Goal: Browse casually: Explore the website without a specific task or goal

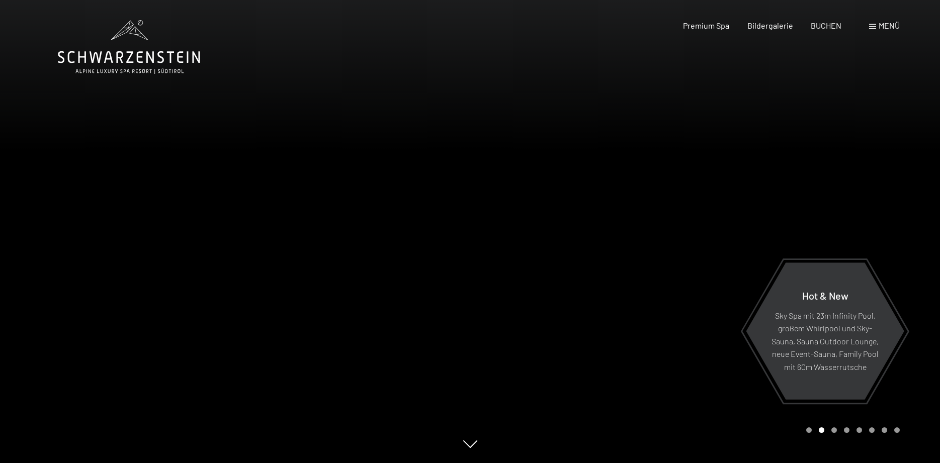
click at [892, 249] on div at bounding box center [705, 231] width 470 height 463
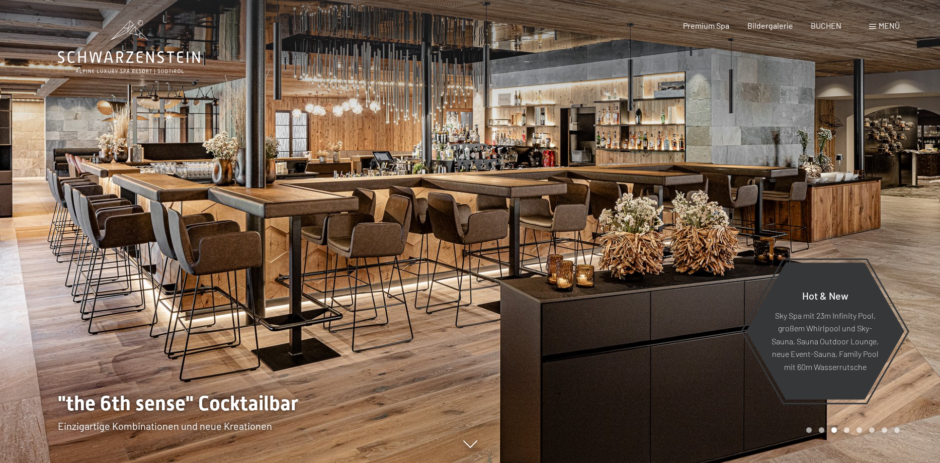
click at [892, 249] on div at bounding box center [705, 231] width 470 height 463
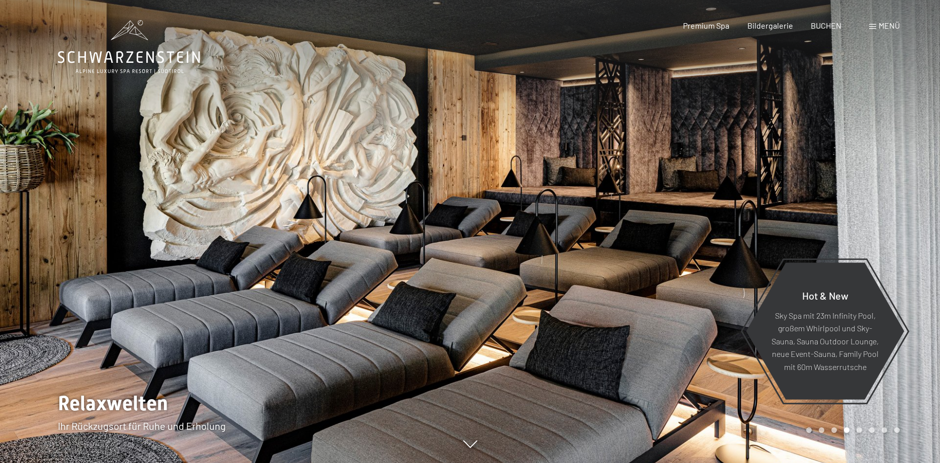
click at [892, 249] on div at bounding box center [705, 231] width 470 height 463
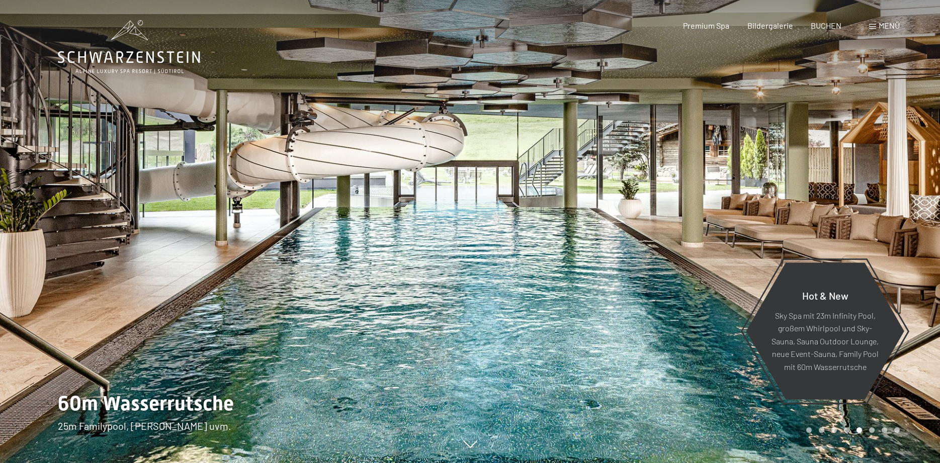
click at [892, 249] on div at bounding box center [705, 231] width 470 height 463
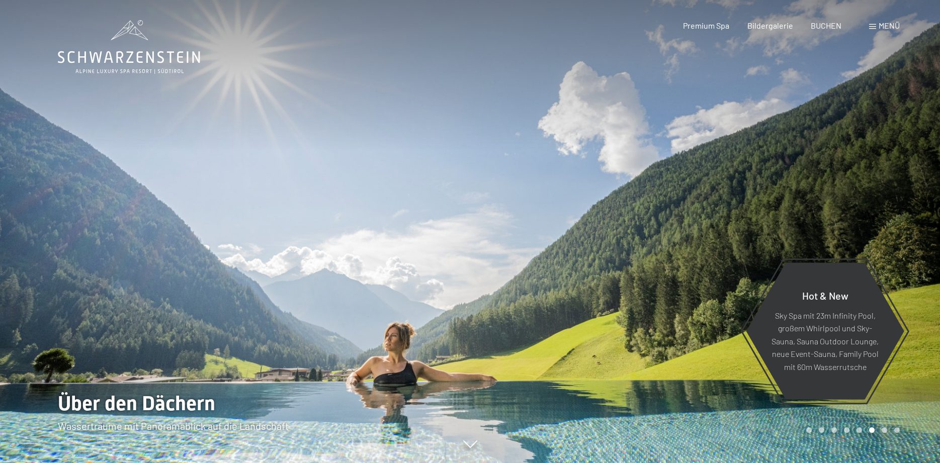
click at [892, 249] on div at bounding box center [705, 231] width 470 height 463
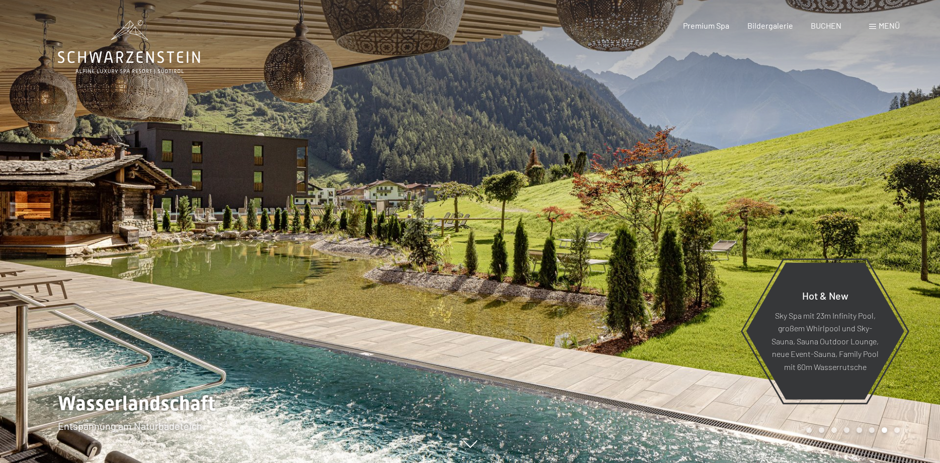
click at [892, 249] on div at bounding box center [705, 231] width 470 height 463
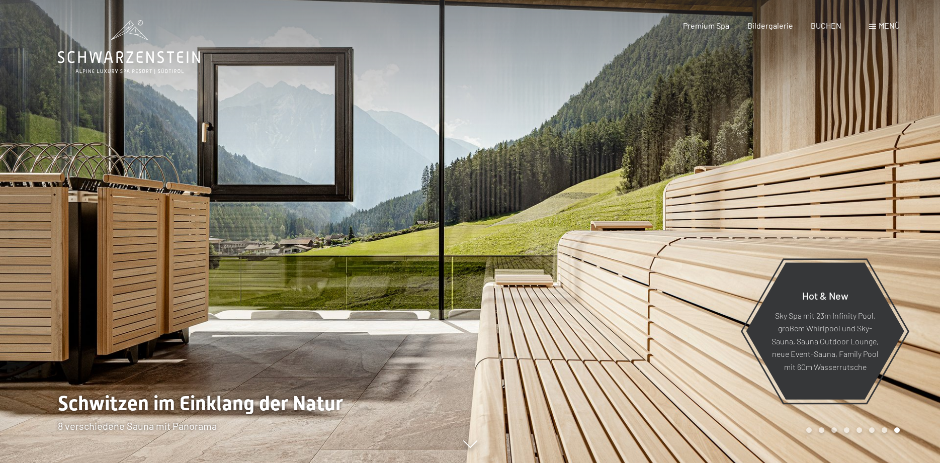
click at [892, 249] on div at bounding box center [705, 231] width 470 height 463
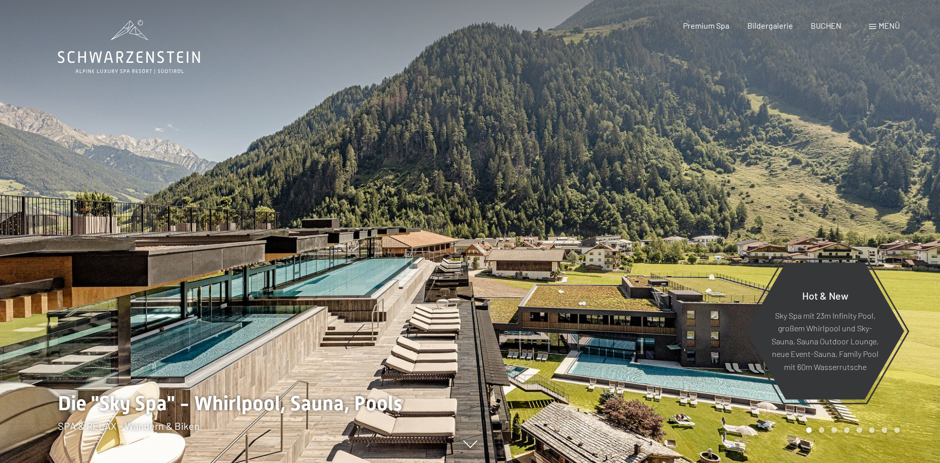
click at [892, 249] on div at bounding box center [705, 231] width 470 height 463
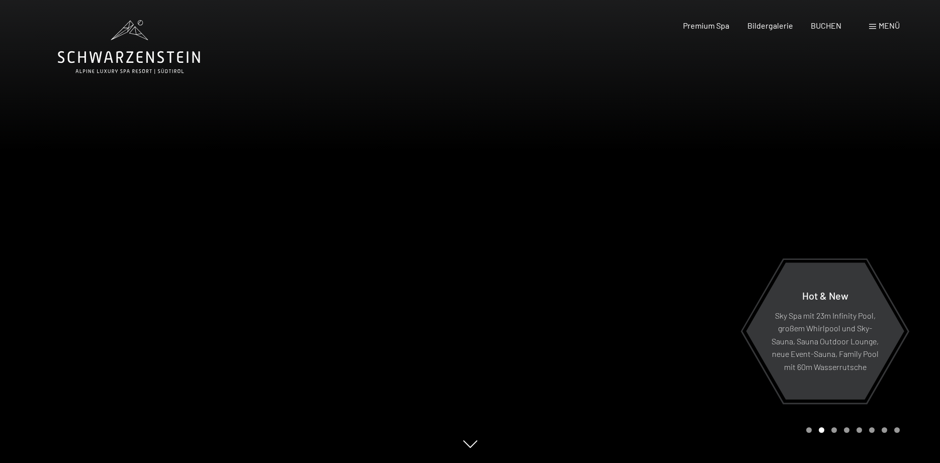
click at [902, 214] on div at bounding box center [705, 231] width 470 height 463
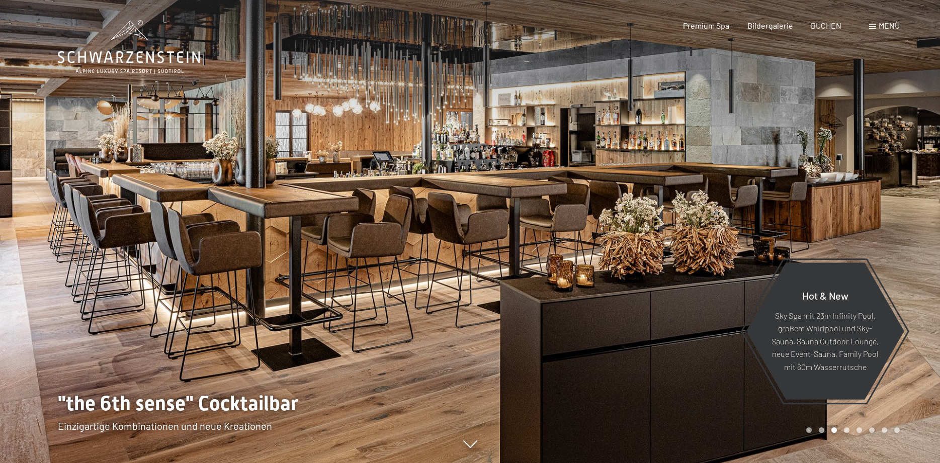
click at [894, 209] on div at bounding box center [705, 231] width 470 height 463
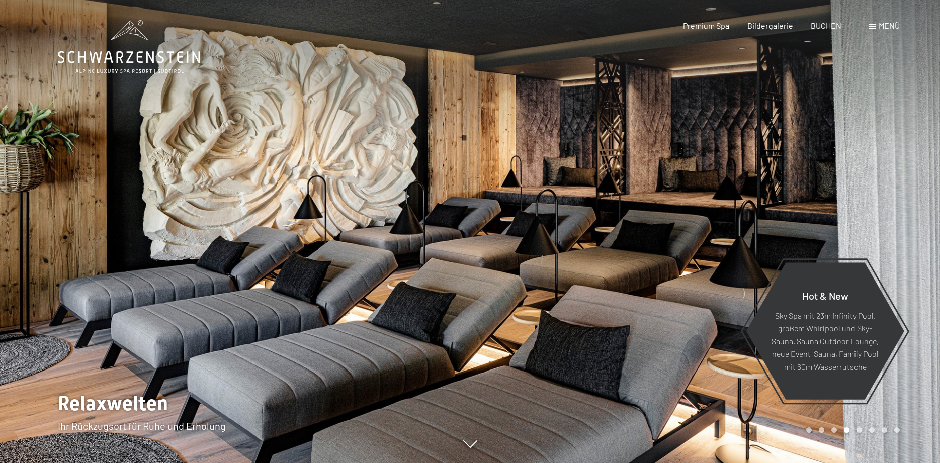
click at [894, 209] on div at bounding box center [705, 231] width 470 height 463
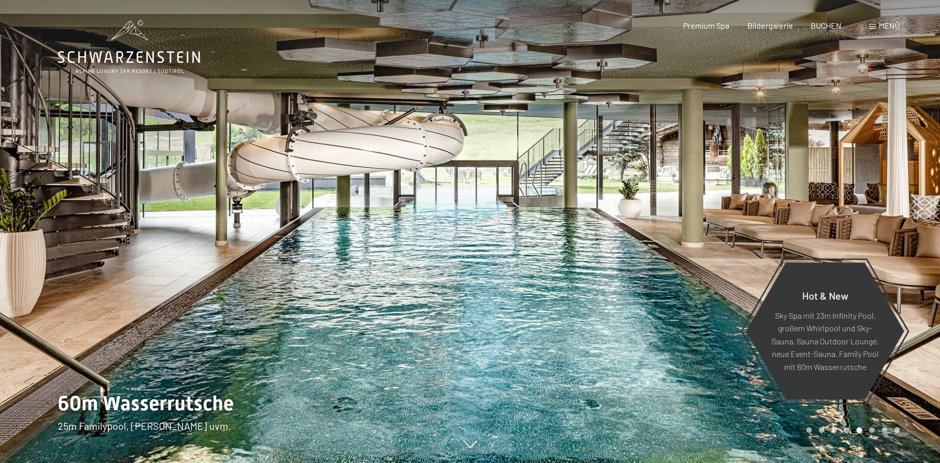
click at [894, 209] on div at bounding box center [705, 231] width 470 height 463
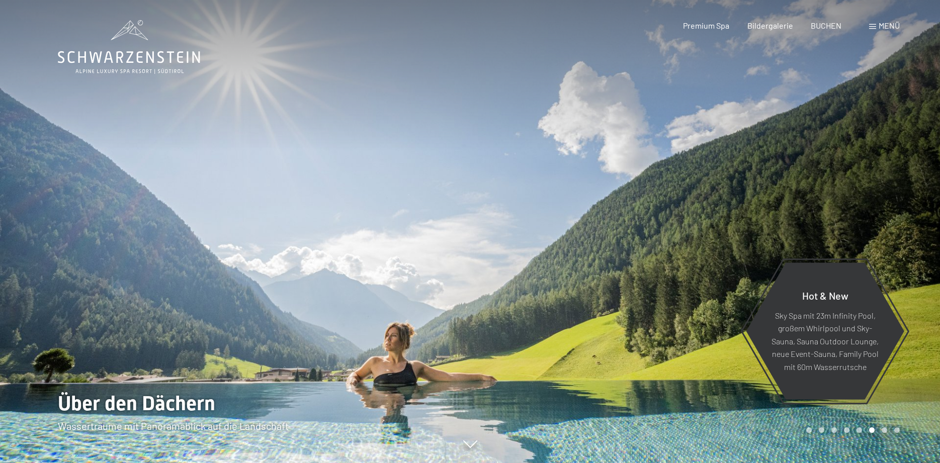
click at [894, 209] on div at bounding box center [705, 231] width 470 height 463
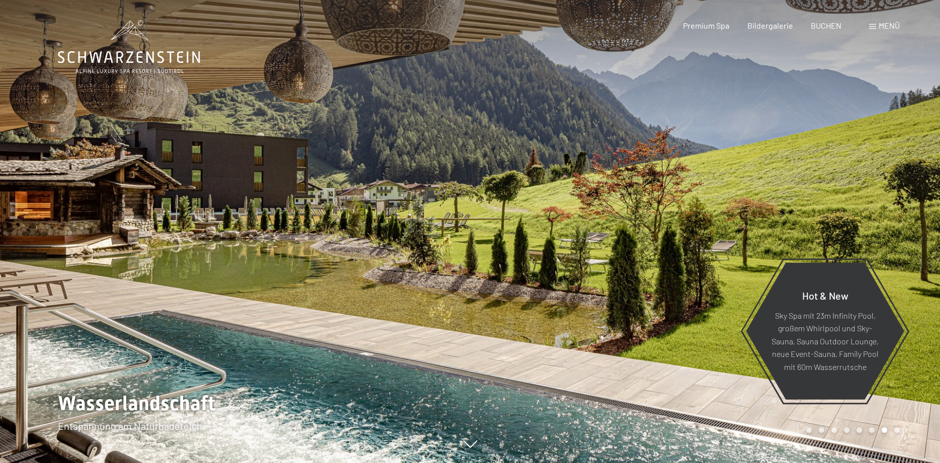
click at [894, 209] on div at bounding box center [705, 231] width 470 height 463
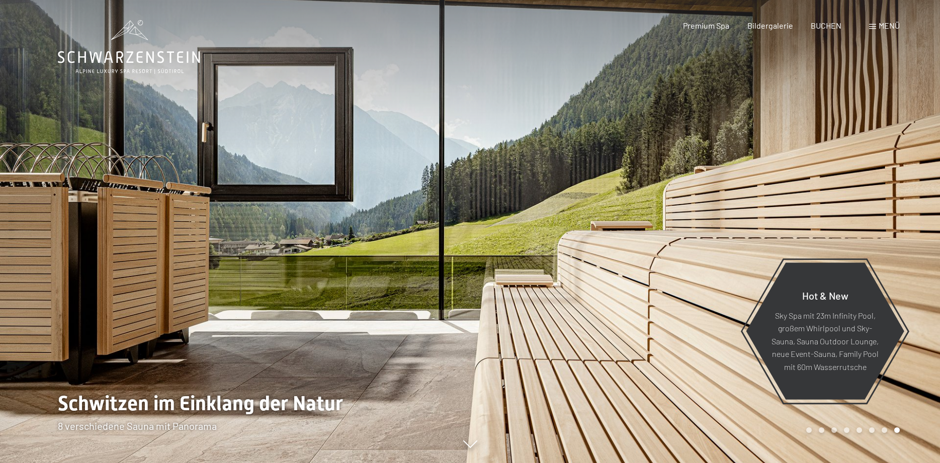
click at [894, 209] on div at bounding box center [705, 231] width 470 height 463
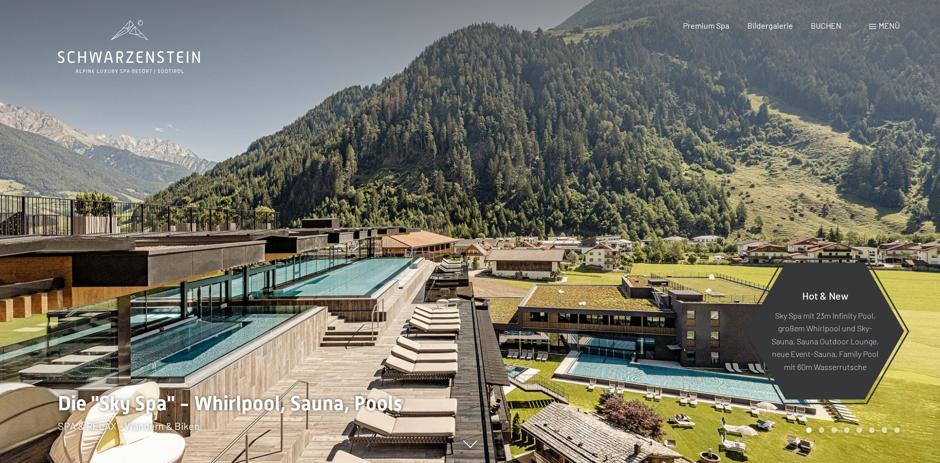
click at [894, 209] on div at bounding box center [705, 231] width 470 height 463
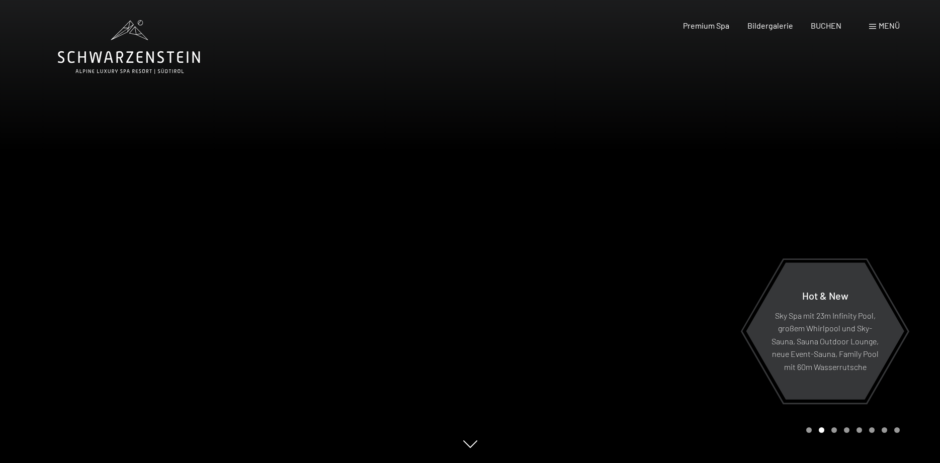
click at [894, 209] on div at bounding box center [705, 231] width 470 height 463
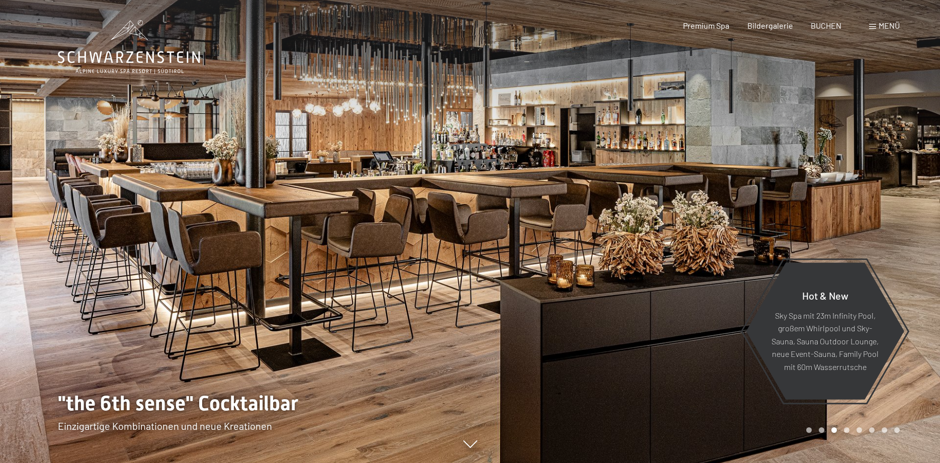
click at [894, 209] on div at bounding box center [705, 231] width 470 height 463
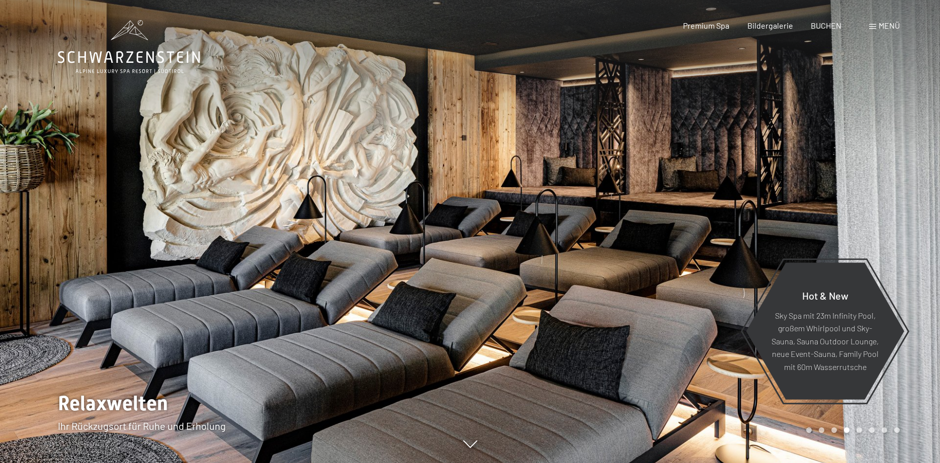
click at [877, 252] on div at bounding box center [705, 231] width 470 height 463
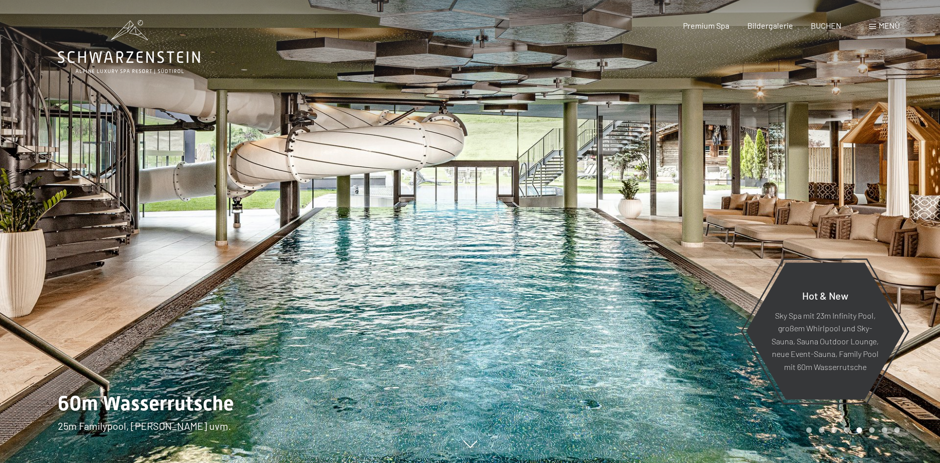
click at [877, 252] on div at bounding box center [705, 231] width 470 height 463
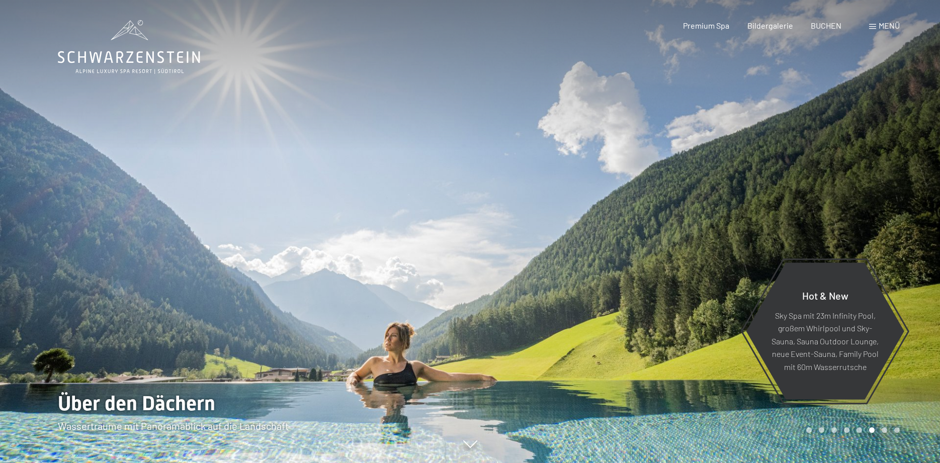
click at [877, 252] on div at bounding box center [705, 231] width 470 height 463
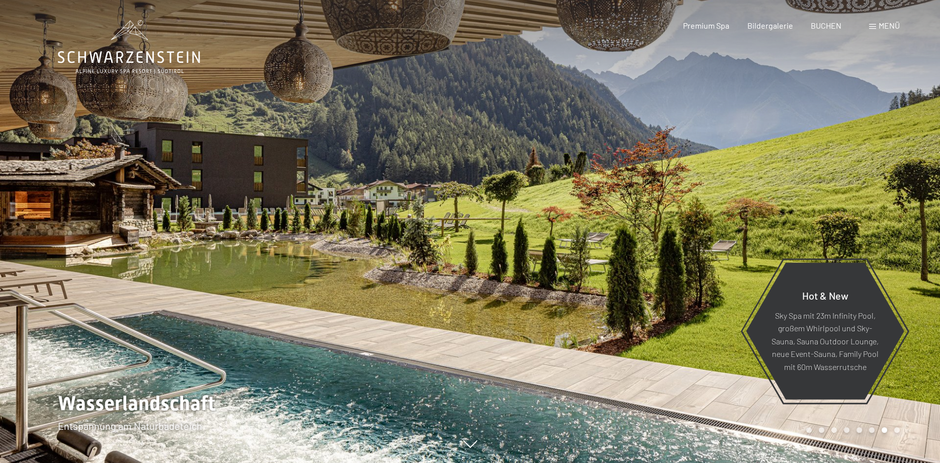
click at [877, 252] on div at bounding box center [705, 231] width 470 height 463
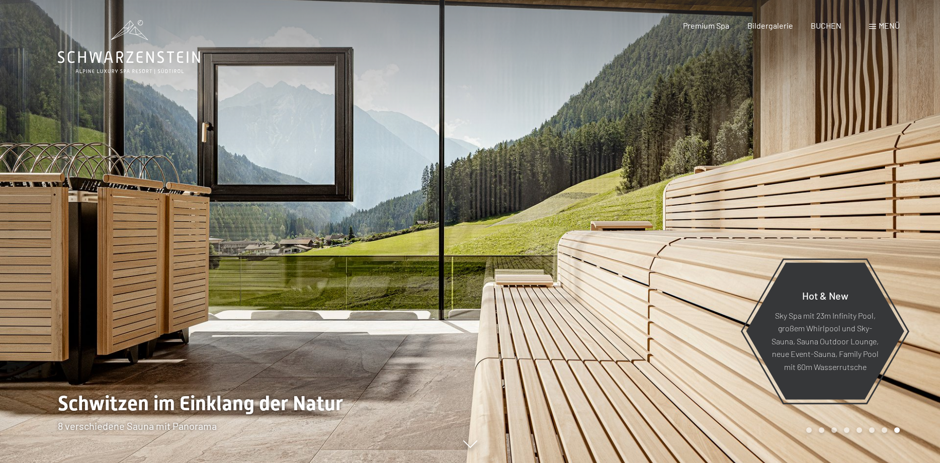
click at [877, 252] on div at bounding box center [705, 231] width 470 height 463
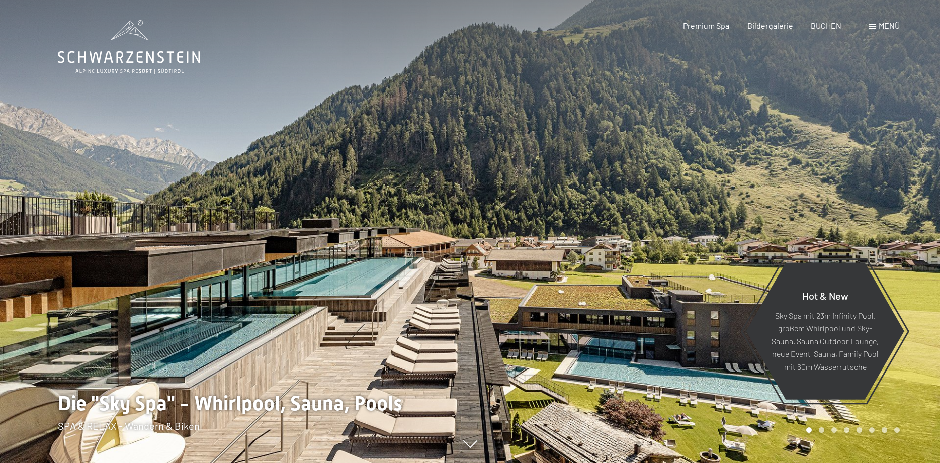
click at [900, 240] on div at bounding box center [705, 231] width 470 height 463
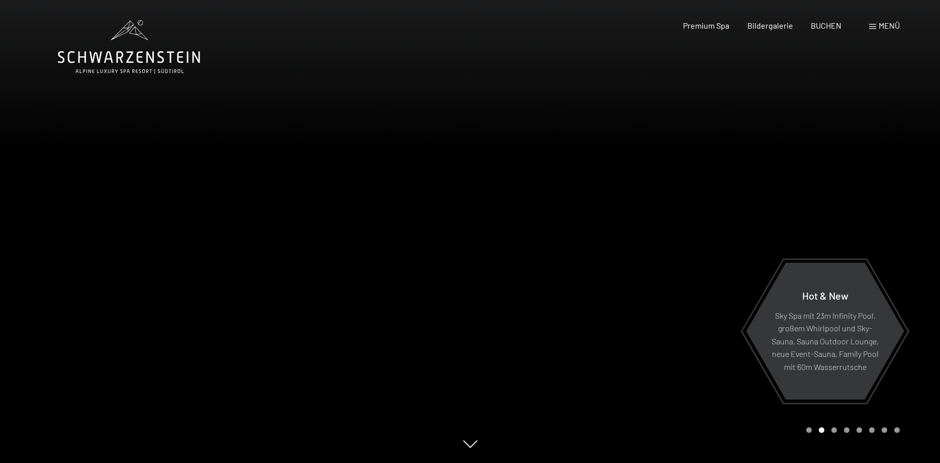
click at [900, 240] on div at bounding box center [705, 231] width 470 height 463
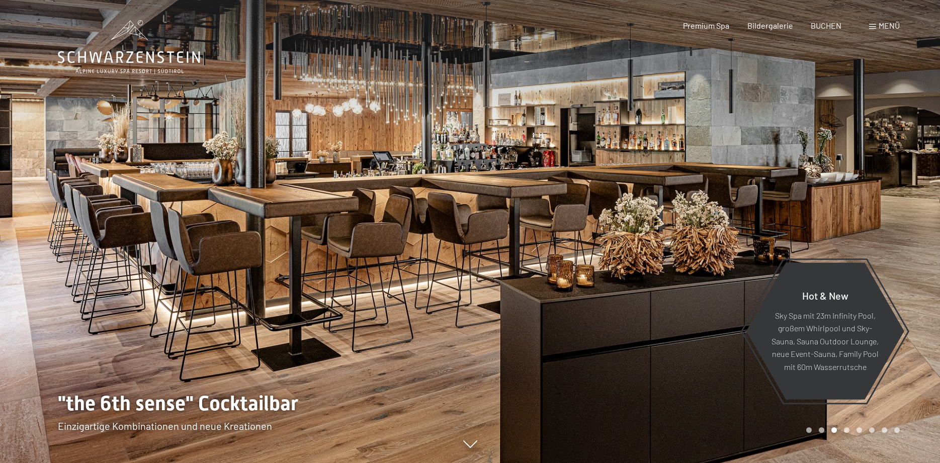
click at [900, 240] on div at bounding box center [705, 231] width 470 height 463
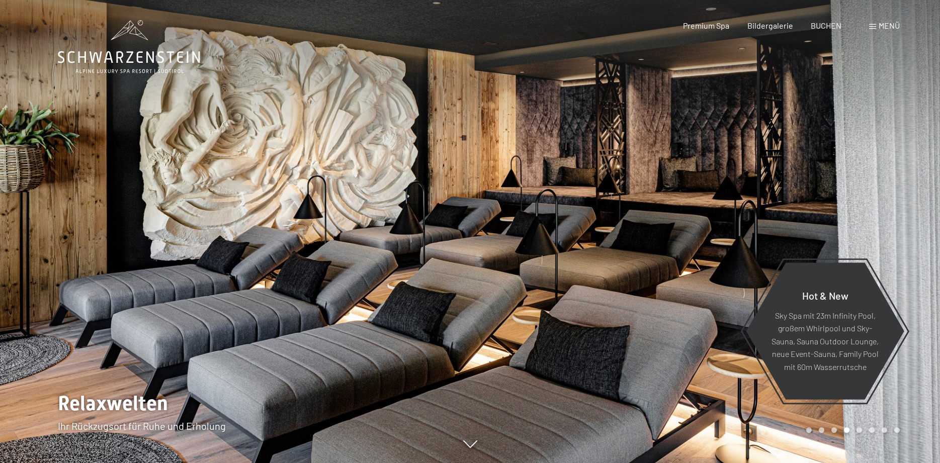
click at [900, 240] on div at bounding box center [705, 231] width 470 height 463
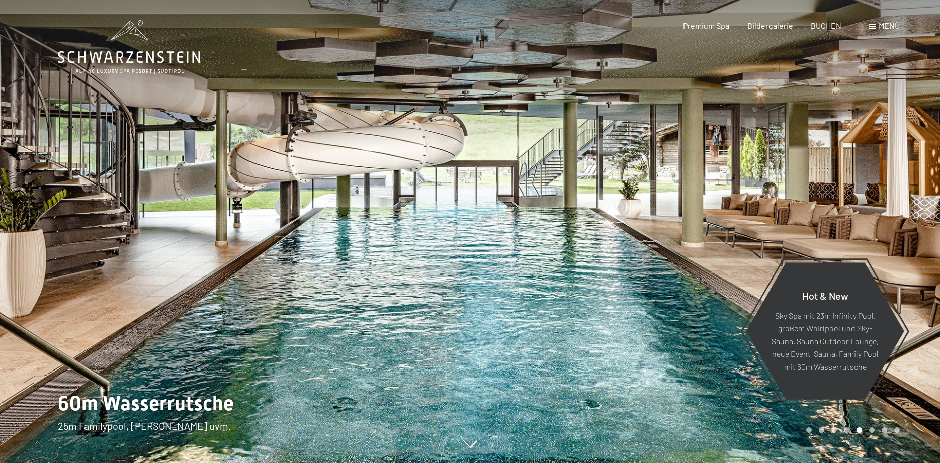
click at [900, 240] on div at bounding box center [705, 231] width 470 height 463
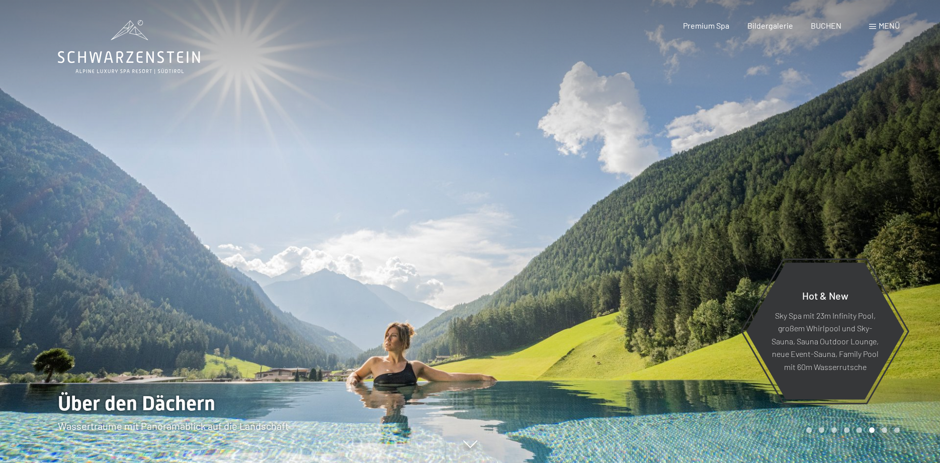
click at [900, 240] on div at bounding box center [705, 231] width 470 height 463
